Goal: Check status: Check status

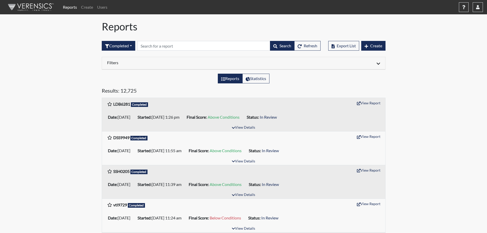
click at [381, 63] on div at bounding box center [314, 63] width 140 height 6
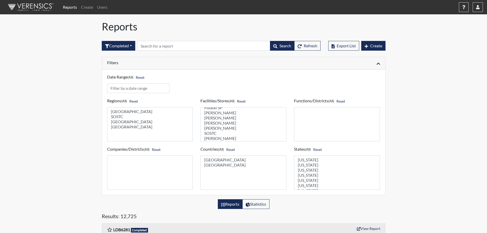
scroll to position [205, 0]
select select "ab6d1851-a51e-4a62-ad24-fdddfecf2d94"
click at [211, 123] on option "[PERSON_NAME]" at bounding box center [243, 121] width 79 height 5
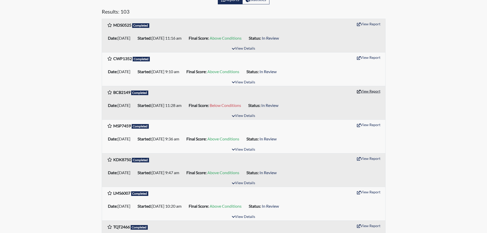
click at [374, 92] on button "View Report" at bounding box center [369, 91] width 28 height 8
click at [368, 56] on button "View Report" at bounding box center [369, 57] width 28 height 8
click at [370, 22] on button "View Report" at bounding box center [369, 24] width 28 height 8
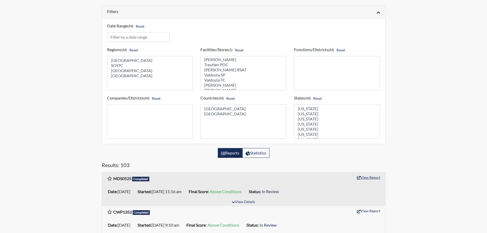
scroll to position [256, 0]
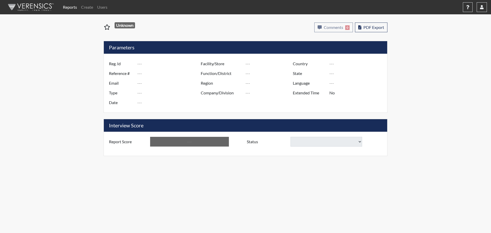
type input "BCB2149"
type input "48467"
type input "---"
type input "Corrections Pre-Employment"
type input "Jul 11, 2025"
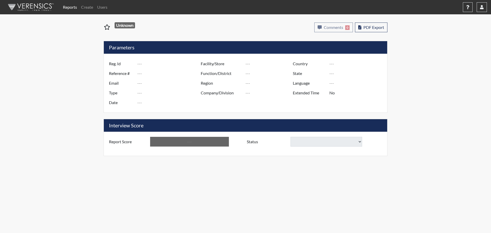
type input "[PERSON_NAME]"
type input "[GEOGRAPHIC_DATA]"
type input "[US_STATE]"
type input "English"
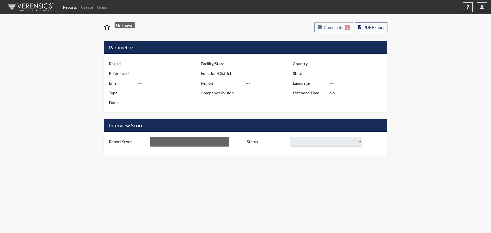
type input "Below Conditions"
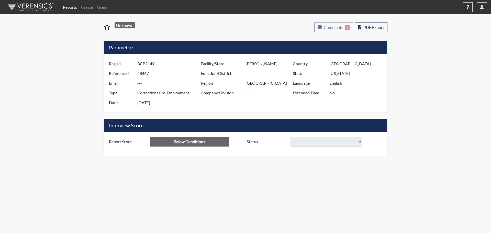
select select
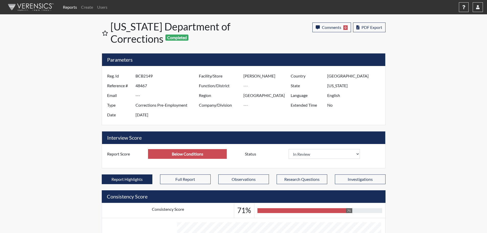
scroll to position [85, 213]
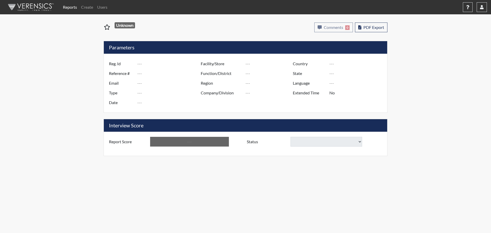
type input "CWP1352"
type input "48582"
type input "---"
type input "Corrections Pre-Employment"
type input "Jul 18, 2025"
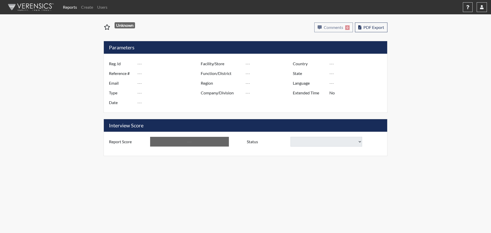
type input "[PERSON_NAME]"
type input "[GEOGRAPHIC_DATA]"
type input "[US_STATE]"
type input "English"
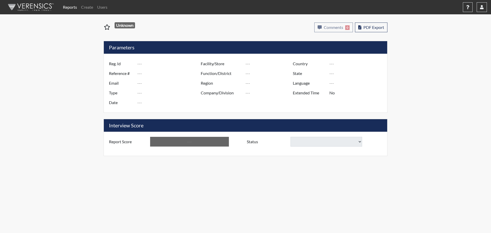
type input "Above Conditions"
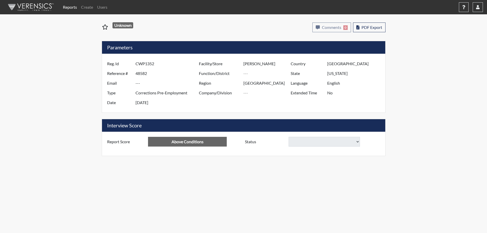
select select
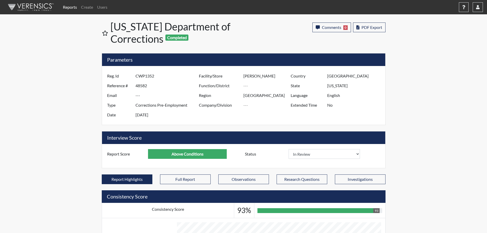
scroll to position [85, 213]
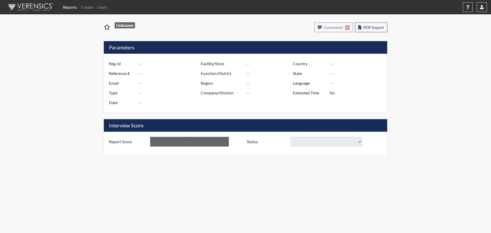
type input "MDS0525"
type input "48763"
type input "---"
type input "Corrections Pre-Employment"
type input "[DATE]"
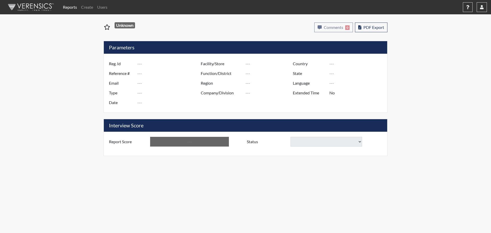
type input "[PERSON_NAME]"
type input "[GEOGRAPHIC_DATA]"
type input "[US_STATE]"
type input "English"
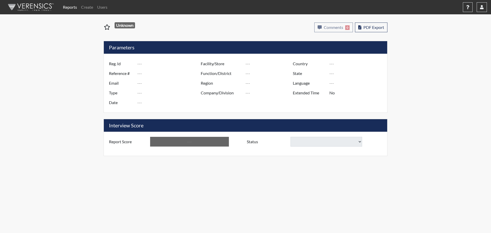
type input "Above Conditions"
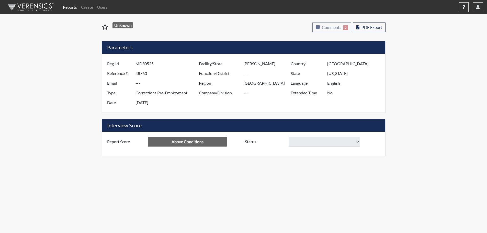
select select
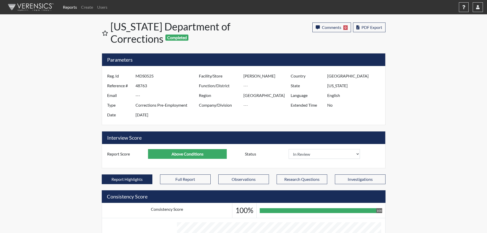
scroll to position [85, 213]
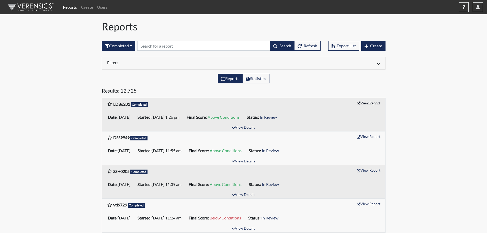
click at [368, 103] on button "View Report" at bounding box center [369, 103] width 28 height 8
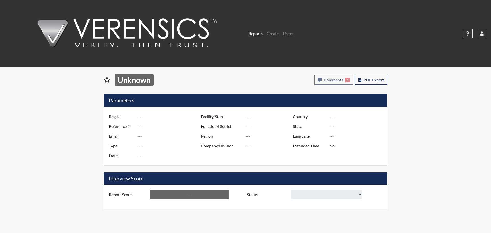
type input "LDB6281"
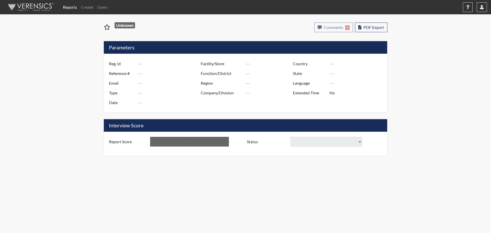
type input "48949"
type input "---"
type input "Corrections Pre-Employment"
type input "[DATE]"
type input "Dodge SP"
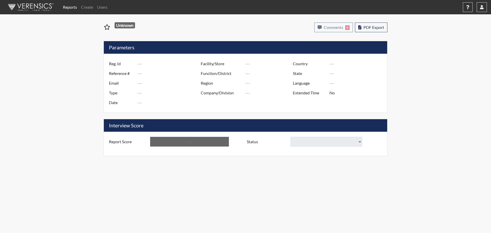
type input "[GEOGRAPHIC_DATA]"
type input "[US_STATE]"
type input "English"
type input "Above Conditions"
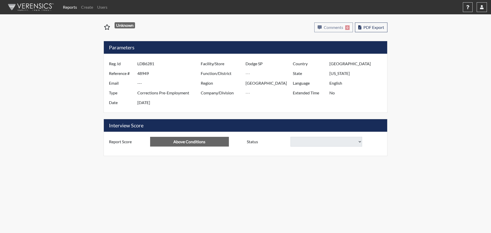
select select
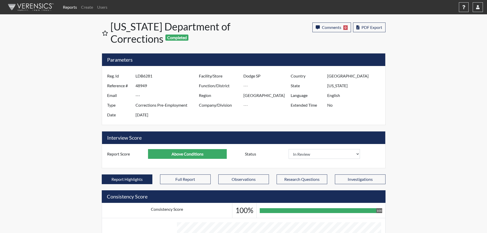
scroll to position [85, 213]
